Goal: Information Seeking & Learning: Learn about a topic

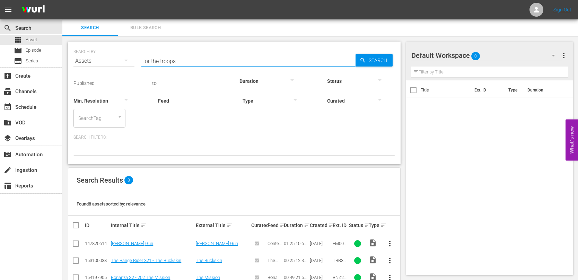
drag, startPoint x: 182, startPoint y: 62, endPoint x: 125, endPoint y: 62, distance: 56.5
click at [127, 62] on div "SEARCH BY Search By Assets Search ID, Title, Description, Keywords, or Category…" at bounding box center [234, 56] width 322 height 25
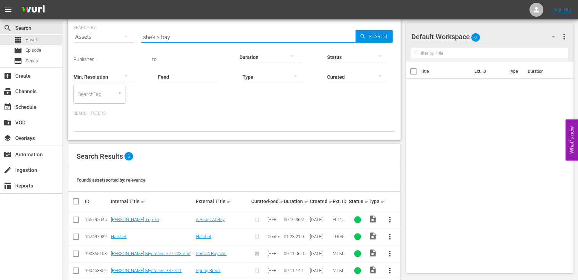
scroll to position [35, 0]
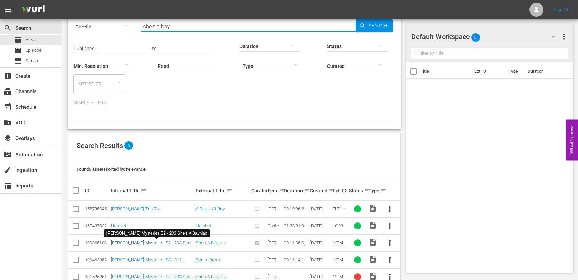
type input "she's a bay"
click at [175, 244] on link "[PERSON_NAME] Mysteries S2 - 203 She's A Bayniac" at bounding box center [152, 245] width 82 height 10
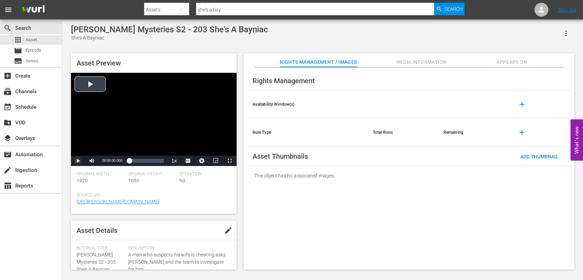
click at [78, 161] on span "Video Player" at bounding box center [78, 161] width 0 height 0
click at [194, 145] on span "Video Player" at bounding box center [191, 144] width 6 height 7
drag, startPoint x: 112, startPoint y: 160, endPoint x: 100, endPoint y: 163, distance: 12.3
click at [100, 161] on div "Volume Level" at bounding box center [100, 160] width 0 height 1
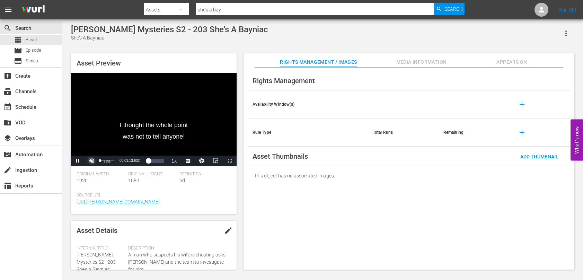
click at [92, 161] on span "Video Player" at bounding box center [92, 161] width 0 height 0
click at [104, 160] on div "Volume Level" at bounding box center [102, 160] width 4 height 1
click at [78, 161] on span "Video Player" at bounding box center [78, 161] width 0 height 0
click at [92, 161] on span "Video Player" at bounding box center [92, 161] width 0 height 0
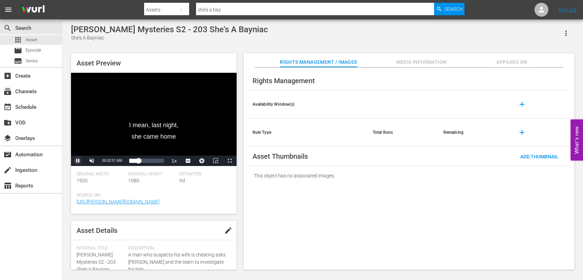
click at [78, 161] on span "Video Player" at bounding box center [78, 161] width 0 height 0
click at [533, 44] on div "[PERSON_NAME] Mysteries S2 - 203 She's A Bayniac She's A Bayniac Asset Preview …" at bounding box center [323, 146] width 511 height 242
click at [239, 209] on div "Asset Preview I mean, last night, she came home Video Player is loading. Play V…" at bounding box center [323, 158] width 511 height 216
click at [78, 161] on span "Video Player" at bounding box center [78, 161] width 0 height 0
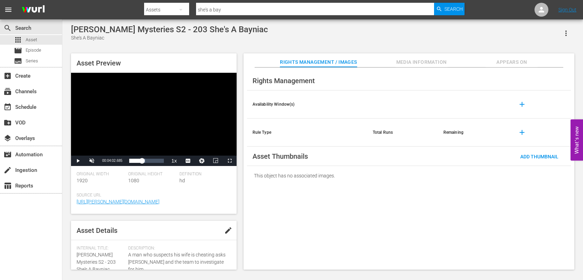
click at [242, 91] on div "Asset Preview Video Player is loading. Play Video Play Unmute 37% Current Time …" at bounding box center [323, 158] width 511 height 216
click at [240, 214] on div "Asset Preview Video Player is loading. Play Video Play Unmute 37% Current Time …" at bounding box center [323, 158] width 511 height 216
click at [421, 64] on span "Media Information" at bounding box center [422, 62] width 52 height 9
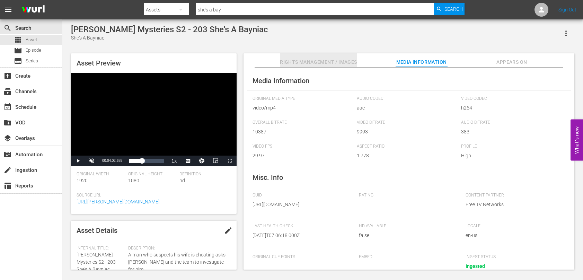
click at [312, 63] on span "Rights Management / Images" at bounding box center [318, 62] width 77 height 9
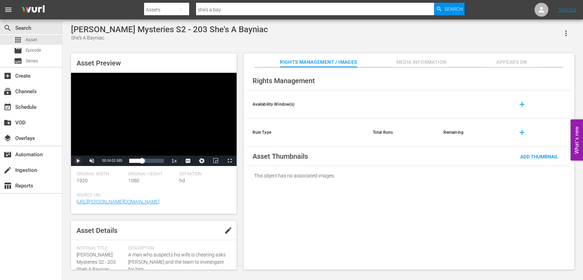
click at [78, 161] on span "Video Player" at bounding box center [78, 161] width 0 height 0
click at [92, 161] on span "Video Player" at bounding box center [92, 161] width 0 height 0
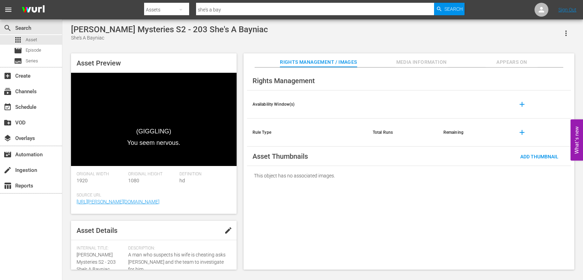
click at [241, 186] on div "Asset Preview (GIGGLING) You seem nervous. Video Player is loading. Play Video …" at bounding box center [323, 158] width 511 height 216
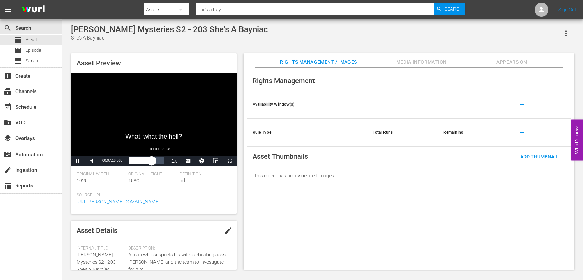
click at [159, 159] on div "Loaded : 74.84% 00:09:52.028 00:07:16.580" at bounding box center [146, 160] width 34 height 7
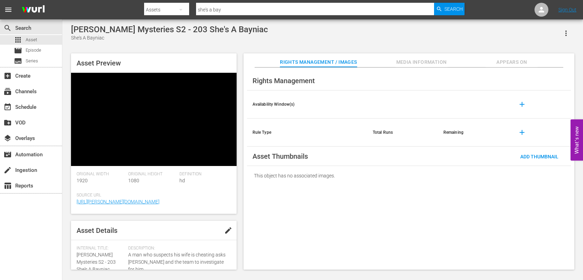
click at [241, 194] on div "Asset Preview Video Player is loading. Play Video Pause Mute 93% Current Time 0…" at bounding box center [323, 158] width 511 height 216
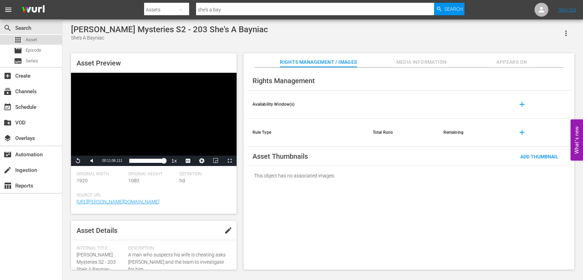
click at [29, 39] on span "Asset" at bounding box center [31, 39] width 11 height 7
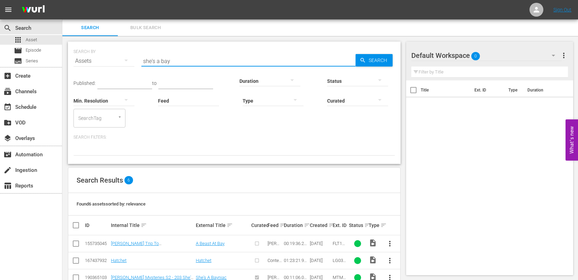
drag, startPoint x: 191, startPoint y: 62, endPoint x: 98, endPoint y: 60, distance: 92.9
click at [100, 60] on div "SEARCH BY Search By Assets Search ID, Title, Description, Keywords, or Category…" at bounding box center [234, 56] width 322 height 25
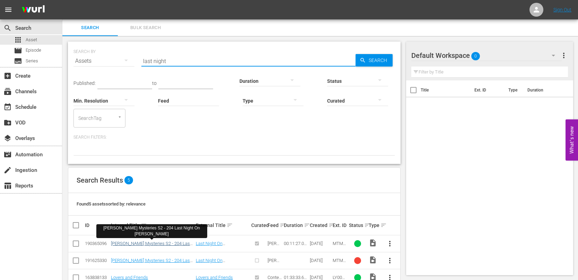
type input "last night"
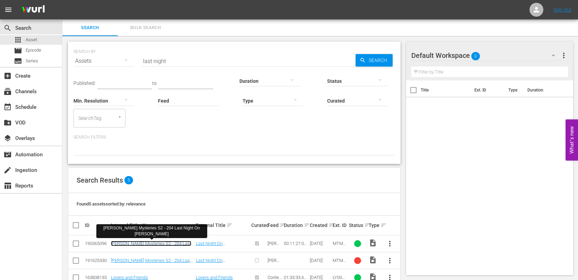
click at [178, 242] on link "[PERSON_NAME] Mysteries S2 - 204 Last Night On [PERSON_NAME]" at bounding box center [151, 246] width 80 height 10
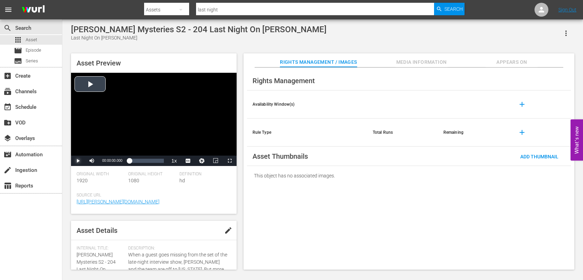
click at [78, 161] on span "Video Player" at bounding box center [78, 161] width 0 height 0
click at [190, 144] on span "Video Player" at bounding box center [191, 144] width 6 height 7
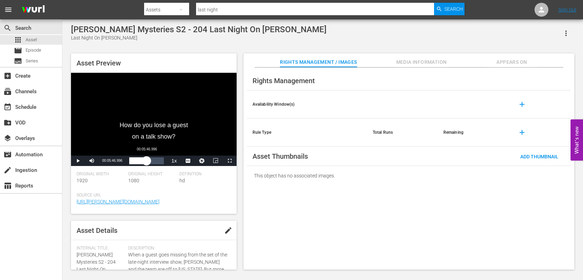
click at [147, 162] on div "Loaded : 30.59% 00:05:46.996 00:02:25.343" at bounding box center [146, 160] width 34 height 7
click at [162, 163] on div "00:08:52.810" at bounding box center [145, 160] width 32 height 7
click at [162, 161] on div "00:10:47.801" at bounding box center [145, 160] width 33 height 7
click at [159, 161] on div "00:10:53.666" at bounding box center [144, 160] width 30 height 7
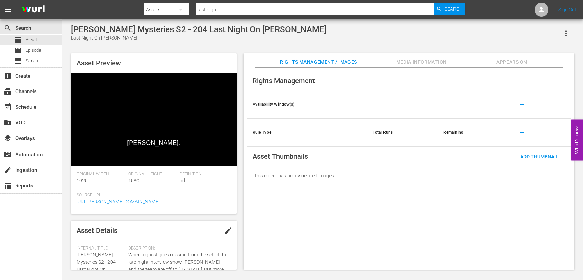
click at [241, 192] on div "Asset Preview [PERSON_NAME]. Video Player is loading. Play Video Pause Mute Cur…" at bounding box center [323, 158] width 511 height 216
click at [240, 186] on div "Asset Preview PIGEON: Yeah. But he's doing all right. Video Player is loading. …" at bounding box center [323, 158] width 511 height 216
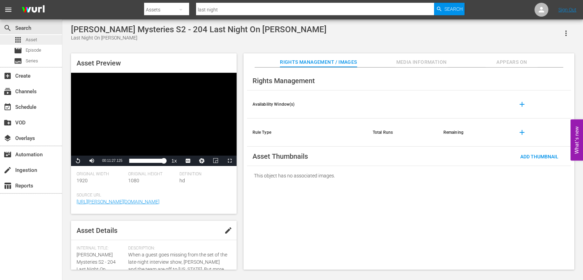
click at [29, 40] on span "Asset" at bounding box center [31, 39] width 11 height 7
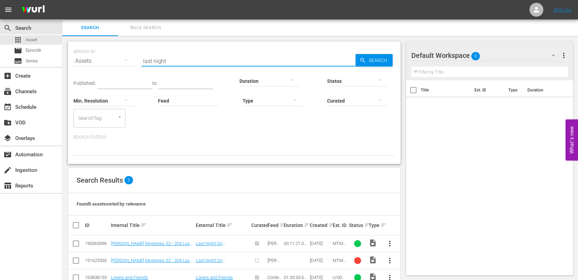
drag, startPoint x: 197, startPoint y: 59, endPoint x: 106, endPoint y: 58, distance: 90.5
click at [106, 58] on div "SEARCH BY Search By Assets Search ID, Title, Description, Keywords, or Category…" at bounding box center [234, 56] width 322 height 25
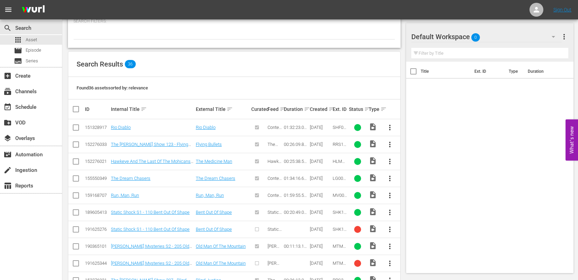
scroll to position [173, 0]
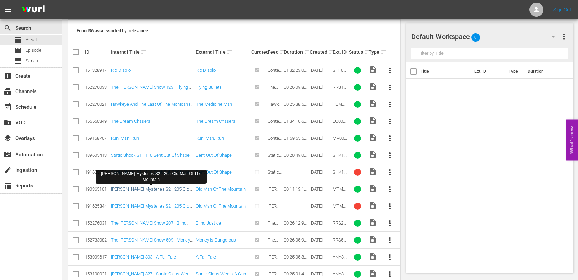
type input "old man of the"
click at [163, 188] on link "[PERSON_NAME] Mysteries S2 - 205 Old Man Of The Mountain" at bounding box center [150, 191] width 78 height 10
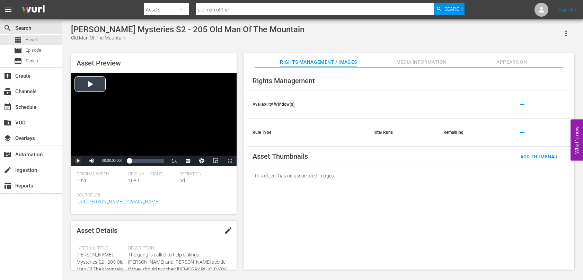
click at [78, 161] on span "Video Player" at bounding box center [78, 161] width 0 height 0
click at [190, 143] on span "Video Player" at bounding box center [191, 144] width 6 height 7
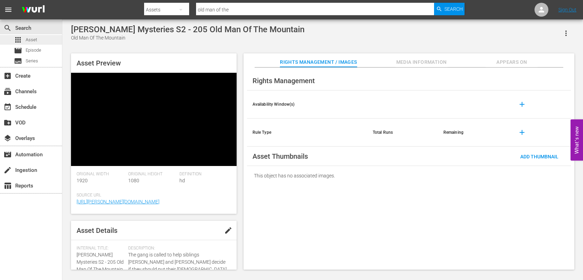
click at [39, 41] on div "apps Asset" at bounding box center [31, 40] width 62 height 10
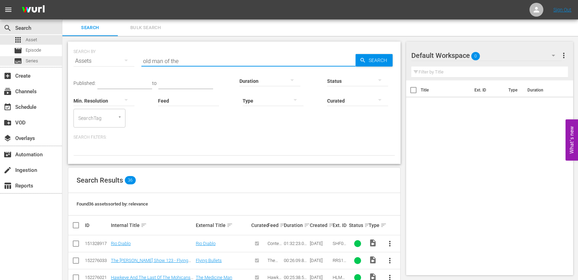
drag, startPoint x: 220, startPoint y: 58, endPoint x: 28, endPoint y: 58, distance: 192.4
click at [62, 0] on div "search Search apps Asset movie Episode subtitles Series add_box Create subscrip…" at bounding box center [320, 0] width 516 height 0
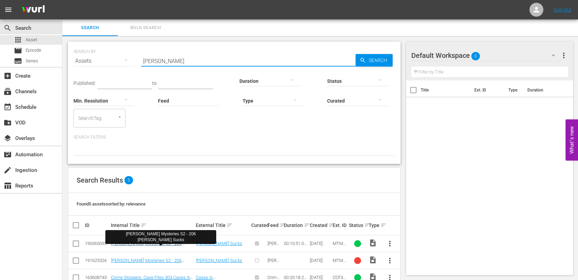
type input "[PERSON_NAME]"
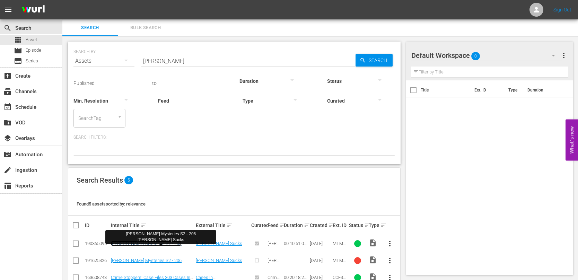
click at [180, 242] on link "[PERSON_NAME] Mysteries S2 - 206 [PERSON_NAME] Sucks" at bounding box center [146, 246] width 71 height 10
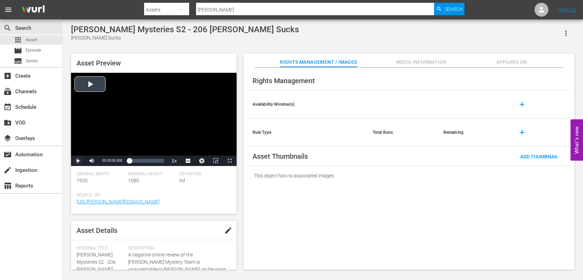
click at [78, 161] on span "Video Player" at bounding box center [78, 161] width 0 height 0
click at [190, 144] on span "Video Player" at bounding box center [191, 144] width 6 height 7
click at [143, 162] on div "Loaded : 19.35% 00:04:16.487 00:01:05.070" at bounding box center [146, 160] width 34 height 7
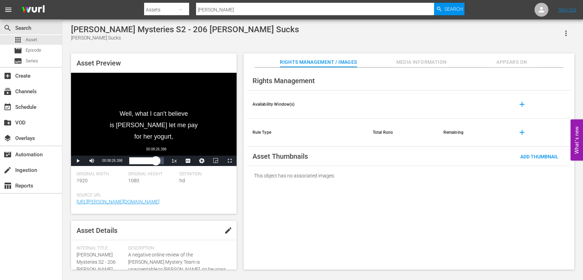
click at [156, 160] on div "Loaded : 58.11% 00:08:26.398 00:05:15.673" at bounding box center [146, 160] width 34 height 7
click at [162, 161] on div "00:08:37.519" at bounding box center [145, 160] width 33 height 7
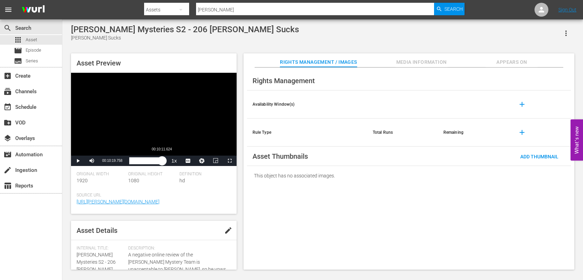
click at [162, 162] on div "00:10:19.890" at bounding box center [145, 160] width 33 height 7
click at [160, 162] on div "00:10:12.178" at bounding box center [145, 160] width 32 height 7
click at [23, 38] on div "apps Asset" at bounding box center [25, 40] width 23 height 10
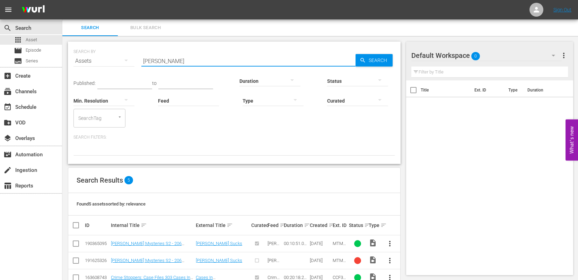
drag, startPoint x: 245, startPoint y: 57, endPoint x: 112, endPoint y: 64, distance: 133.6
click at [112, 64] on div "SEARCH BY Search By Assets Search ID, Title, Description, Keywords, or Category…" at bounding box center [234, 56] width 322 height 25
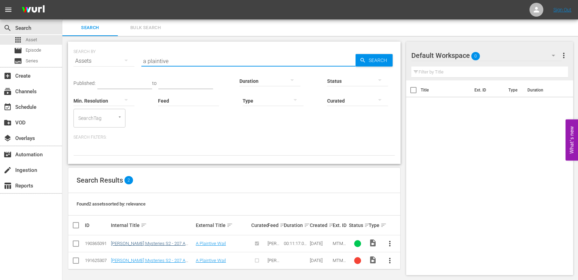
type input "a plaintive"
click at [176, 243] on link "[PERSON_NAME] Mysteries S2 - 207 A Plaintive Wail" at bounding box center [148, 246] width 75 height 10
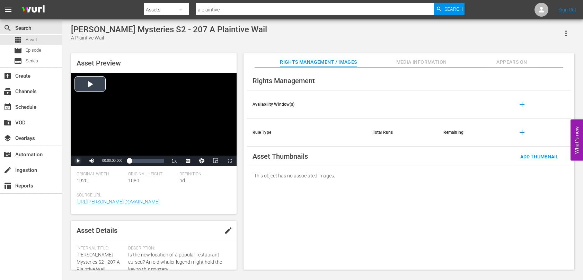
click at [78, 161] on span "Video Player" at bounding box center [78, 161] width 0 height 0
click at [188, 161] on span "Video Player" at bounding box center [188, 161] width 0 height 0
click at [188, 152] on span "Video Player" at bounding box center [191, 151] width 6 height 7
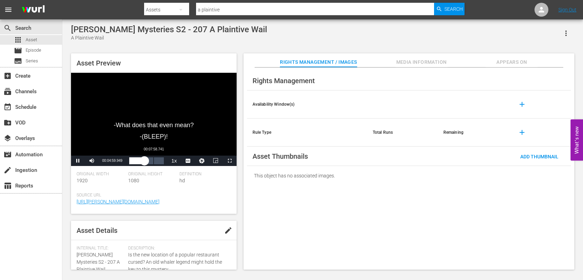
click at [154, 163] on div "Loaded : 53.21% 00:07:58.741 00:05:00.065" at bounding box center [146, 160] width 34 height 7
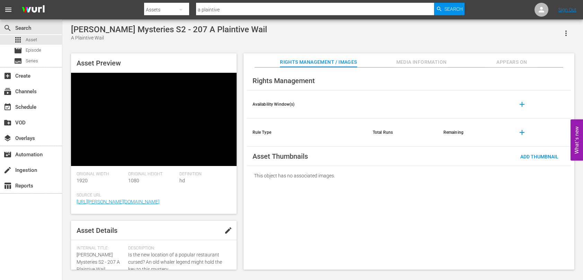
click at [348, 35] on div "[PERSON_NAME] Mysteries S2 - 207 A Plaintive Wail A Plaintive Wail" at bounding box center [323, 33] width 504 height 17
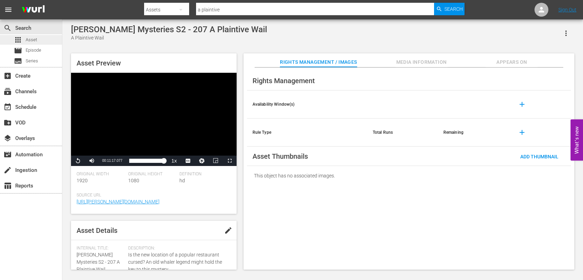
click at [42, 38] on div "apps Asset" at bounding box center [31, 40] width 62 height 10
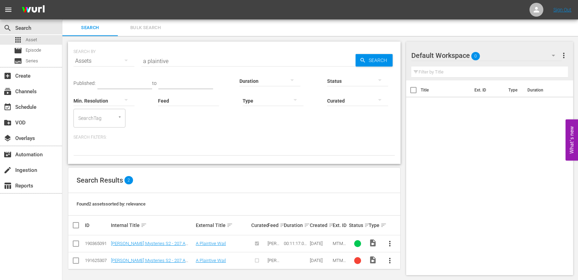
click at [173, 62] on input "a plaintive" at bounding box center [248, 61] width 214 height 17
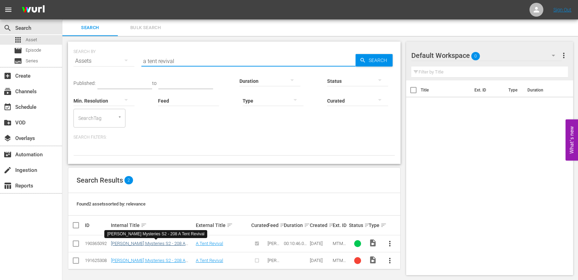
type input "a tent revival"
click at [178, 244] on link "[PERSON_NAME] Mysteries S2 - 208 A Tent Revival" at bounding box center [148, 246] width 75 height 10
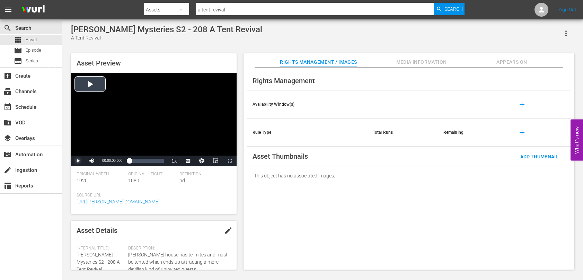
click at [78, 161] on span "Video Player" at bounding box center [78, 161] width 0 height 0
click at [0, 0] on span "CC1 Captions" at bounding box center [0, 0] width 0 height 0
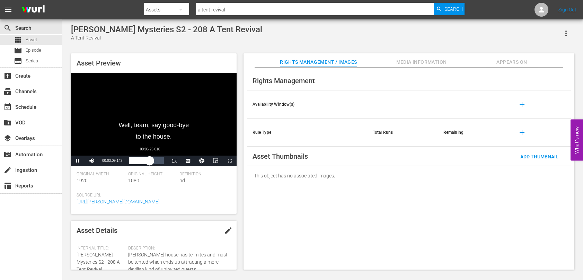
click at [150, 161] on div "Loaded : 39.04% 00:06:25.016 00:03:09.328" at bounding box center [146, 160] width 34 height 7
click at [159, 162] on div "00:09:20.234" at bounding box center [144, 160] width 30 height 7
click at [239, 186] on div "Asset Preview Video Player is loading. Play Video Pause Mute Current Time 00:10…" at bounding box center [323, 158] width 511 height 216
click at [28, 40] on span "Asset" at bounding box center [31, 39] width 11 height 7
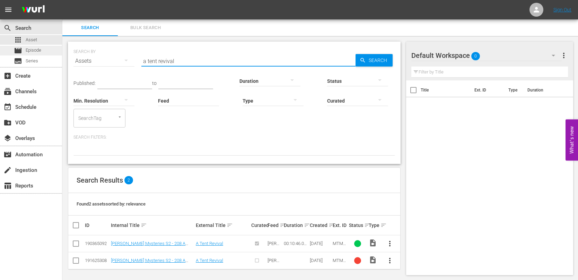
drag, startPoint x: 204, startPoint y: 61, endPoint x: 54, endPoint y: 52, distance: 150.3
click at [62, 0] on div "search Search apps Asset movie Episode subtitles Series add_box Create subscrip…" at bounding box center [320, 0] width 516 height 0
type input "greece is the w"
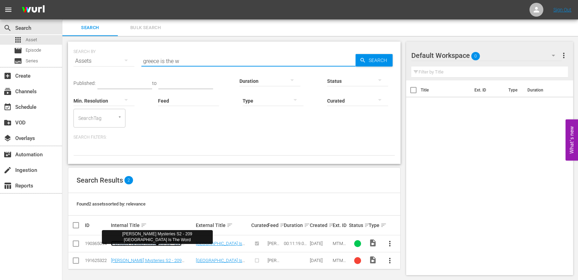
click at [168, 243] on link "[PERSON_NAME] Mysteries S2 - 209 [GEOGRAPHIC_DATA] Is The Word" at bounding box center [146, 246] width 71 height 10
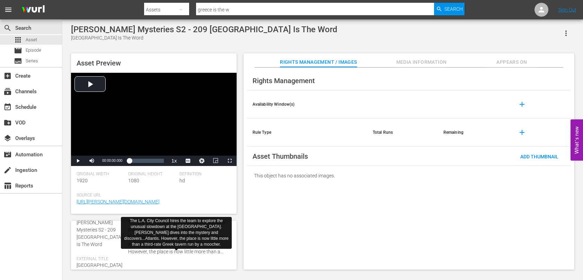
scroll to position [35, 0]
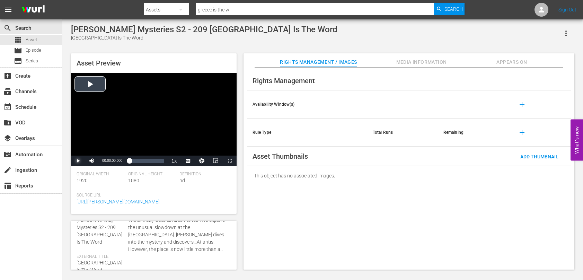
click at [78, 161] on span "Video Player" at bounding box center [78, 161] width 0 height 0
click at [192, 143] on span "Video Player" at bounding box center [191, 144] width 6 height 7
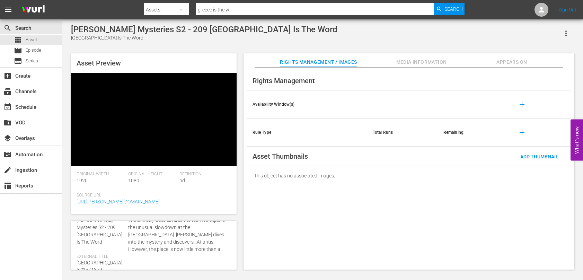
click at [244, 188] on div "Rights Management Availability Window(s) add Rule Type Total Runs Remaining add…" at bounding box center [409, 169] width 331 height 202
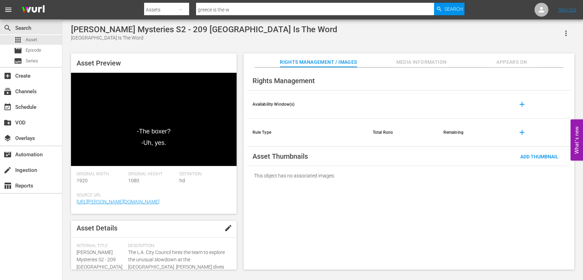
scroll to position [0, 0]
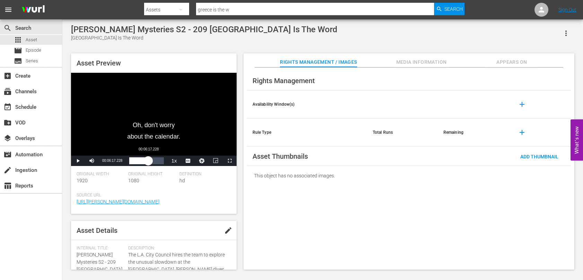
click at [148, 162] on div "Loaded : 37.15% 00:06:17.228 00:03:08.366" at bounding box center [146, 160] width 34 height 7
click at [160, 163] on div "Loaded : 76.04% 00:10:10.424 00:07:34.225" at bounding box center [146, 160] width 34 height 7
click at [34, 41] on span "Asset" at bounding box center [31, 39] width 11 height 7
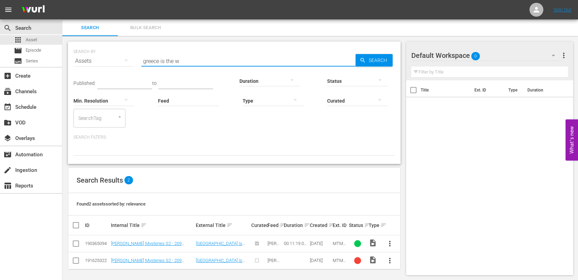
drag, startPoint x: 229, startPoint y: 63, endPoint x: 64, endPoint y: 54, distance: 165.2
click at [64, 54] on div "SEARCH BY Search By Assets Search ID, Title, Description, Keywords, or Category…" at bounding box center [234, 159] width 344 height 246
type input "ogopogo"
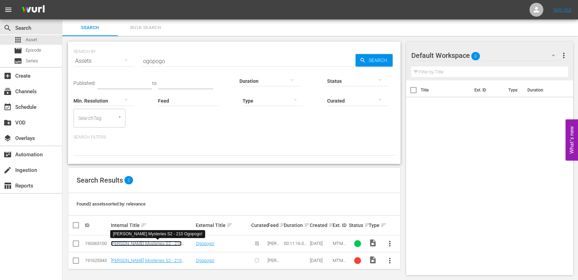
click at [175, 241] on link "[PERSON_NAME] Mysteries S2 - 210 Ogopogo!" at bounding box center [146, 246] width 71 height 10
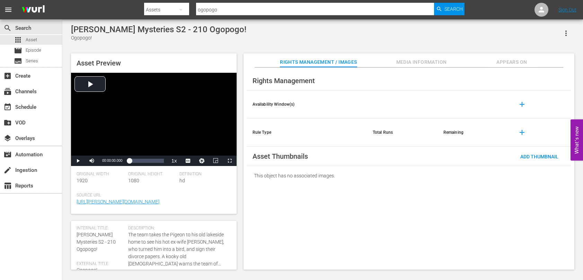
scroll to position [35, 0]
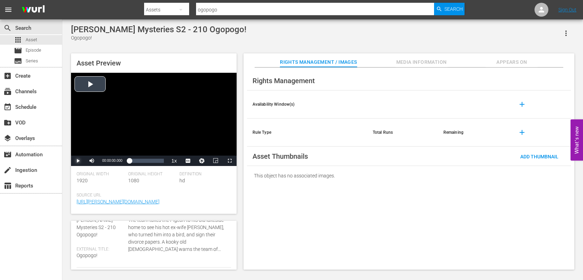
click at [78, 161] on span "Video Player" at bounding box center [78, 161] width 0 height 0
click at [188, 161] on span "Video Player" at bounding box center [188, 161] width 0 height 0
click at [190, 150] on span "Video Player" at bounding box center [191, 151] width 6 height 7
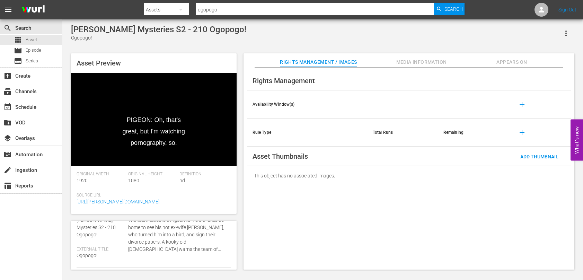
scroll to position [0, 0]
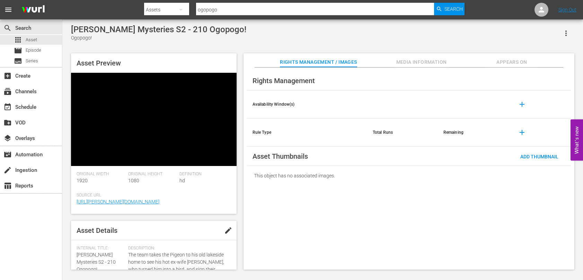
click at [240, 189] on div "Asset Preview Video Player is loading. Play Video Pause Mute Current Time 00:00…" at bounding box center [323, 158] width 511 height 216
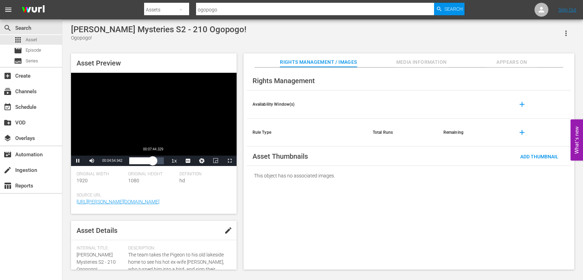
click at [153, 162] on div "Loaded : 53.29% 00:07:44.329 00:04:55.208" at bounding box center [146, 160] width 34 height 7
click at [162, 163] on div "Loaded : 86.17% 00:10:14.553 00:08:39.043" at bounding box center [146, 160] width 34 height 7
click at [30, 42] on span "Asset" at bounding box center [31, 39] width 11 height 7
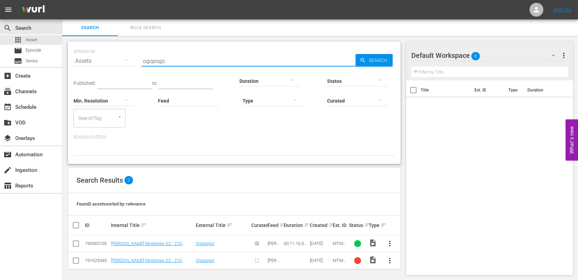
drag, startPoint x: 190, startPoint y: 62, endPoint x: -31, endPoint y: 37, distance: 222.2
click at [0, 37] on html "menu Sign Out search Search apps Asset movie Episode subtitles Series add_box C…" at bounding box center [289, 140] width 578 height 280
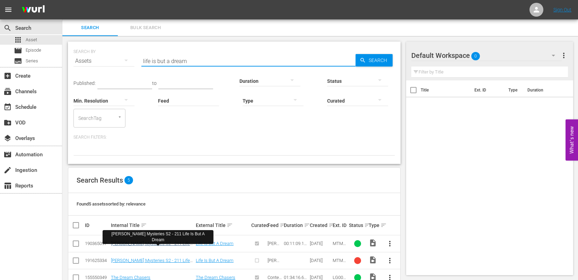
type input "life is but a dream"
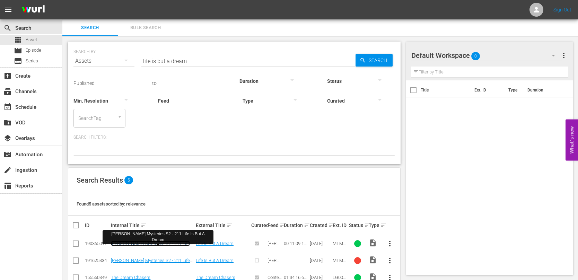
click at [163, 244] on link "[PERSON_NAME] Mysteries S2 - 211 Life Is But A Dream" at bounding box center [150, 246] width 79 height 10
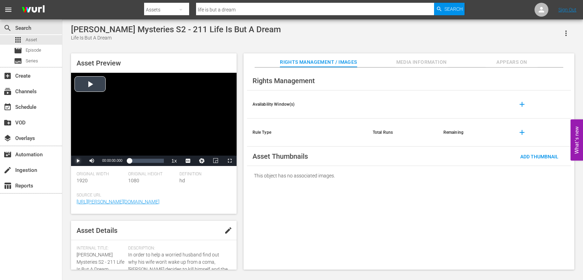
click at [78, 161] on span "Video Player" at bounding box center [78, 161] width 0 height 0
click at [189, 145] on span "Video Player" at bounding box center [191, 144] width 6 height 7
click at [149, 161] on div "Loaded : 36.78% 00:06:25.262 00:03:02.402" at bounding box center [146, 160] width 34 height 7
click at [30, 38] on span "Asset" at bounding box center [31, 39] width 11 height 7
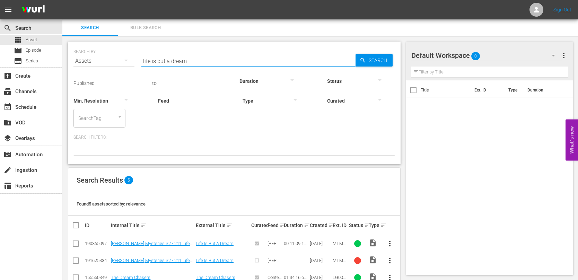
drag, startPoint x: 203, startPoint y: 62, endPoint x: 84, endPoint y: 60, distance: 119.6
click at [84, 60] on div "SEARCH BY Search By Assets Search ID, Title, Description, Keywords, or Category…" at bounding box center [234, 56] width 322 height 25
type input "unsolved sit"
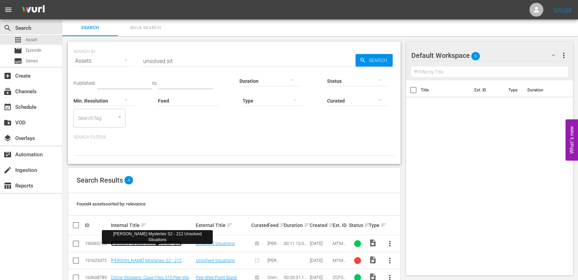
click at [159, 244] on link "[PERSON_NAME] Mysteries S2 - 212 Unsolved Situations" at bounding box center [146, 246] width 71 height 10
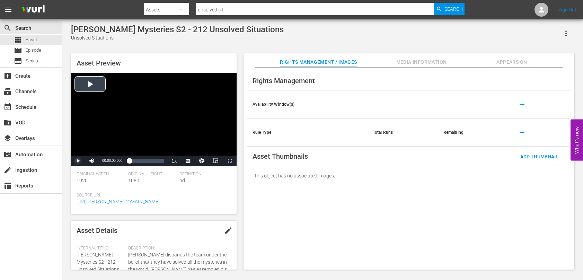
click at [78, 161] on span "Video Player" at bounding box center [78, 161] width 0 height 0
click at [191, 146] on span "Video Player" at bounding box center [191, 144] width 6 height 7
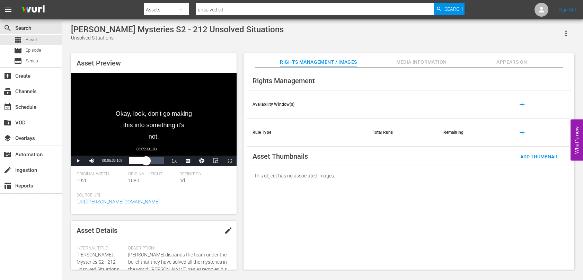
click at [146, 160] on div "Loaded : 24.07% 00:05:33.103 00:01:36.710" at bounding box center [146, 160] width 34 height 7
click at [159, 163] on div "Loaded : 62.46% 00:09:51.429 00:05:55.900" at bounding box center [146, 160] width 34 height 7
click at [37, 40] on span "Asset" at bounding box center [31, 39] width 11 height 7
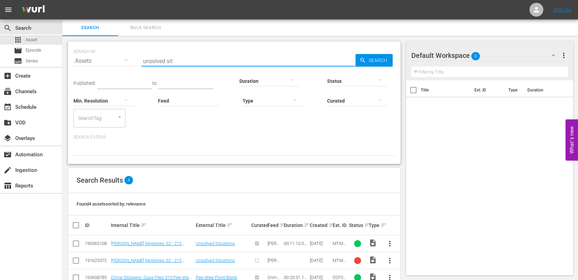
drag, startPoint x: 184, startPoint y: 63, endPoint x: 76, endPoint y: 63, distance: 108.1
click at [76, 63] on div "SEARCH BY Search By Assets Search ID, Title, Description, Keywords, or Category…" at bounding box center [234, 56] width 322 height 25
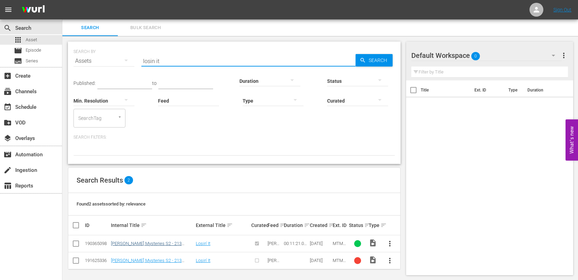
type input "losin it"
click at [165, 245] on link "[PERSON_NAME] Mysteries S2 - 213 Losin' It" at bounding box center [146, 246] width 71 height 10
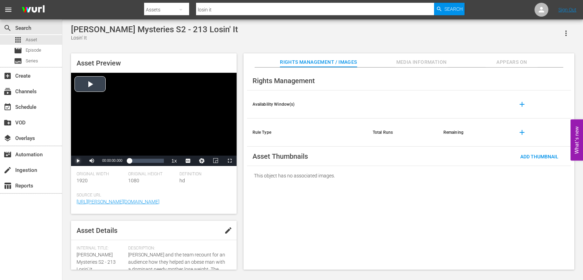
click at [78, 161] on span "Video Player" at bounding box center [78, 161] width 0 height 0
click at [188, 143] on span "CC1 Captions" at bounding box center [188, 143] width 13 height 5
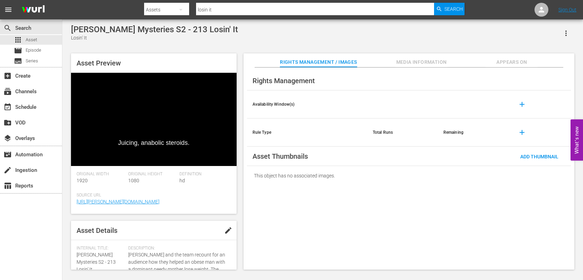
click at [242, 182] on div "Asset Preview Juicing, anabolic steroids. Video Player is loading. Play Video P…" at bounding box center [323, 158] width 511 height 216
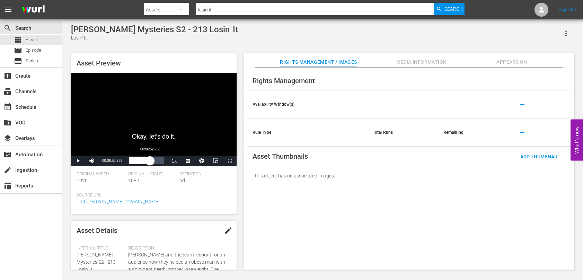
click at [150, 162] on div "Loaded : 44.96% 00:06:52.735 00:04:05.916" at bounding box center [146, 160] width 34 height 7
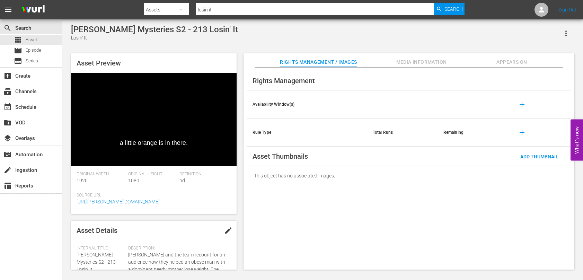
click at [250, 44] on div "[PERSON_NAME] Mysteries S2 - 213 Losin' It Losin' It Asset Preview a little ora…" at bounding box center [323, 146] width 511 height 242
